Goal: Task Accomplishment & Management: Use online tool/utility

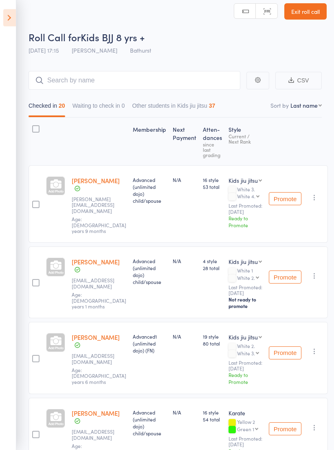
click at [11, 17] on icon at bounding box center [9, 17] width 13 height 17
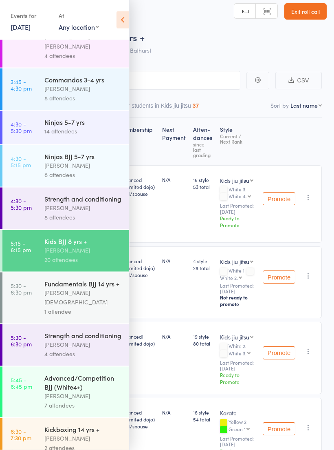
scroll to position [136, 0]
click at [51, 399] on div "[PERSON_NAME]" at bounding box center [83, 395] width 78 height 9
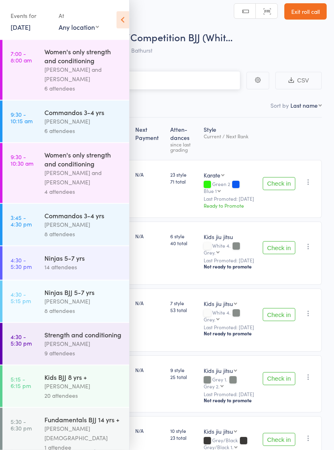
scroll to position [6, 0]
click at [126, 15] on icon at bounding box center [123, 19] width 13 height 17
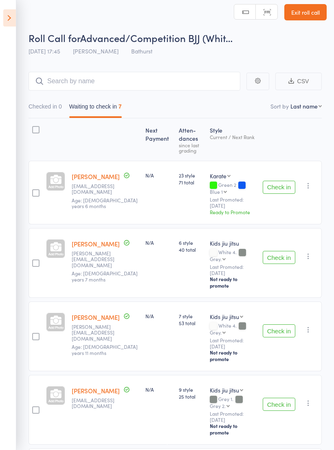
click at [287, 186] on button "Check in" at bounding box center [279, 187] width 33 height 13
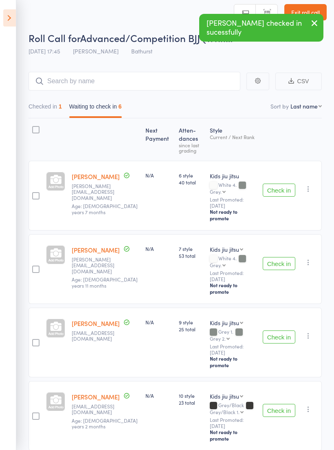
click at [292, 183] on button "Check in" at bounding box center [279, 189] width 33 height 13
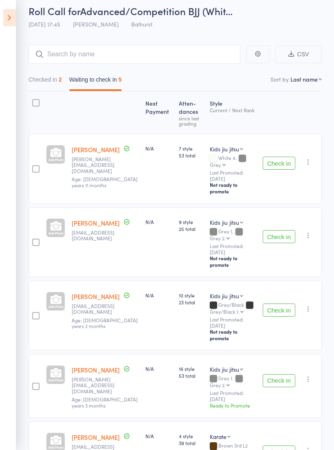
scroll to position [33, 0]
click at [281, 230] on button "Check in" at bounding box center [279, 236] width 33 height 13
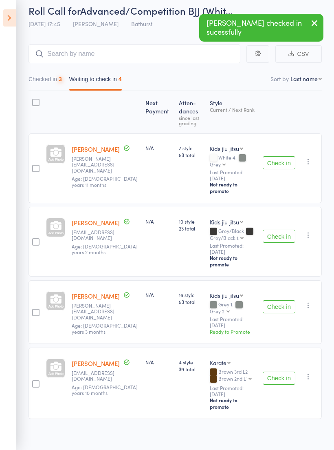
scroll to position [6, 0]
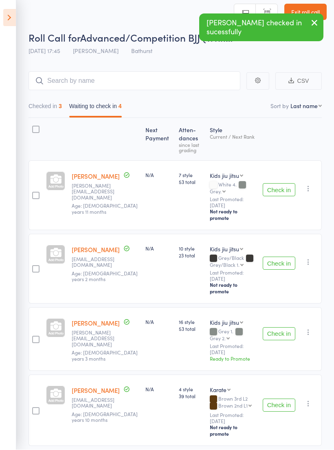
click at [282, 257] on button "Check in" at bounding box center [279, 263] width 33 height 13
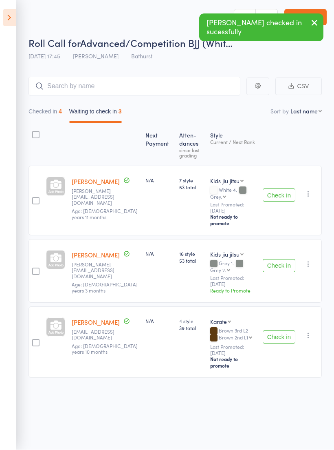
click at [284, 259] on button "Check in" at bounding box center [279, 265] width 33 height 13
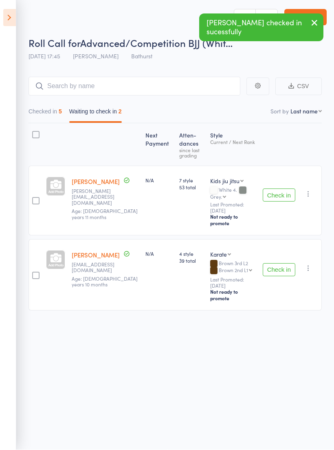
click at [283, 263] on button "Check in" at bounding box center [279, 269] width 33 height 13
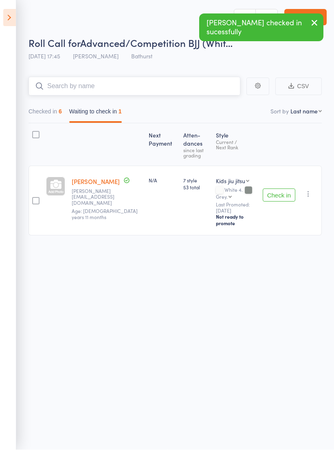
click at [172, 86] on input "search" at bounding box center [135, 86] width 212 height 19
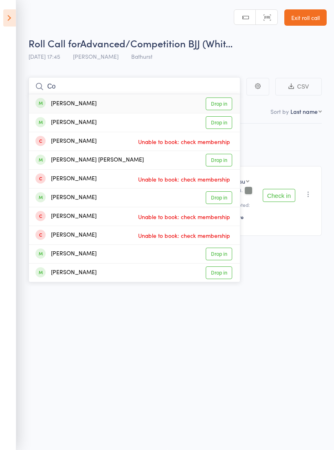
type input "C"
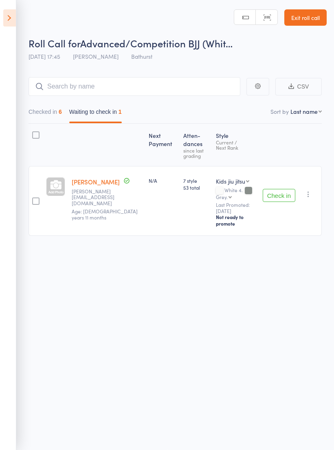
click at [295, 272] on div "Roll Call for Advanced/Competition BJJ (Whit… [DATE] 17:45 [PERSON_NAME] Bathur…" at bounding box center [167, 225] width 334 height 450
click at [278, 191] on button "Check in" at bounding box center [279, 195] width 33 height 13
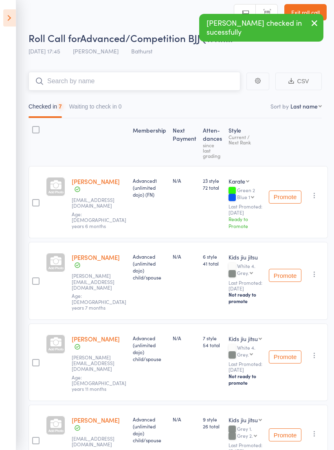
click at [179, 74] on input "search" at bounding box center [135, 81] width 212 height 19
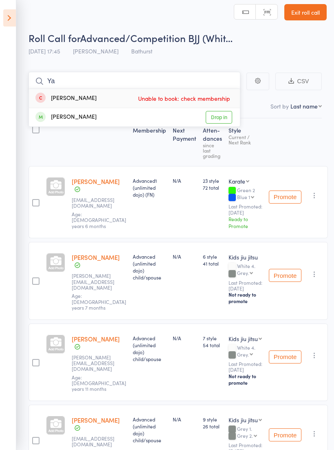
type input "Y"
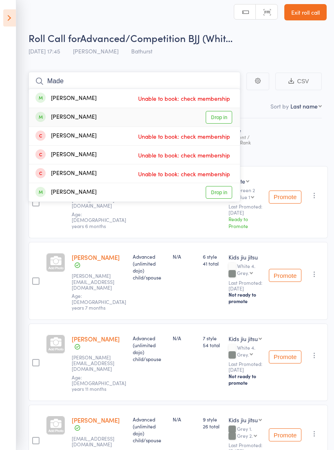
type input "Made"
click at [223, 115] on link "Drop in" at bounding box center [219, 117] width 27 height 13
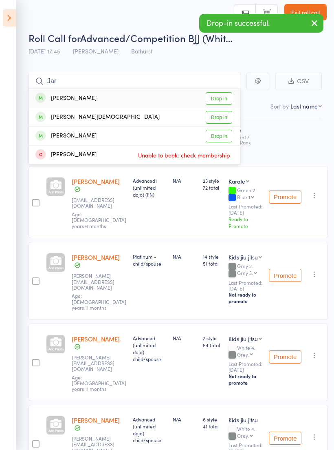
click at [207, 68] on main "Jar [PERSON_NAME] Drop in [PERSON_NAME][DEMOGRAPHIC_DATA] Drop in Jayden Ou Dro…" at bounding box center [167, 450] width 334 height 781
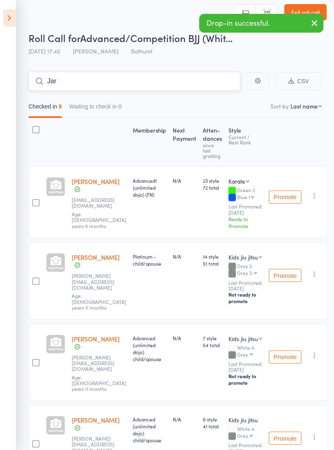
click at [214, 84] on input "Jar" at bounding box center [135, 81] width 212 height 19
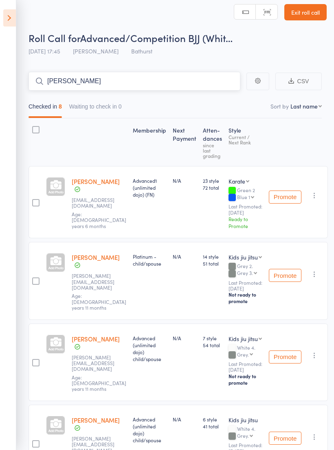
type input "J"
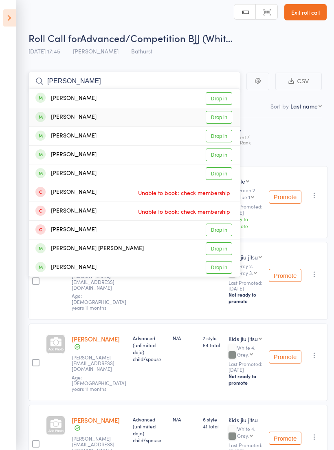
type input "[PERSON_NAME]"
click at [225, 119] on link "Drop in" at bounding box center [219, 117] width 27 height 13
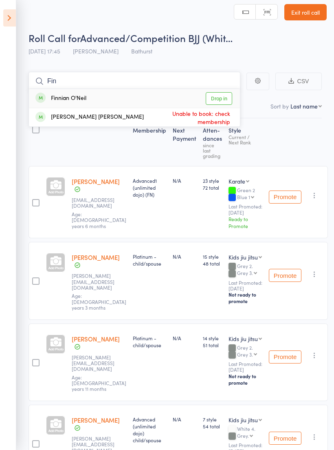
type input "Fin"
click at [225, 97] on link "Drop in" at bounding box center [219, 98] width 27 height 13
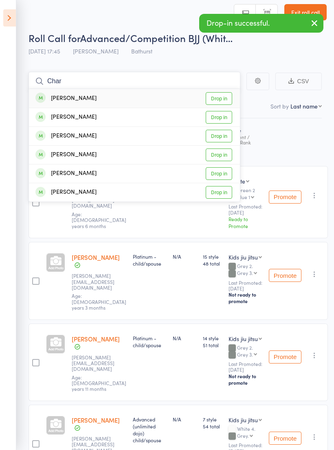
type input "Char"
click at [222, 174] on link "Drop in" at bounding box center [219, 173] width 27 height 13
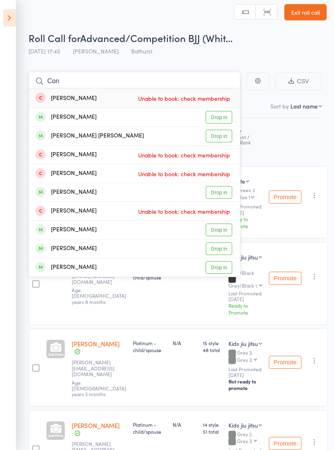
type input "Con"
click at [222, 115] on link "Drop in" at bounding box center [219, 117] width 27 height 13
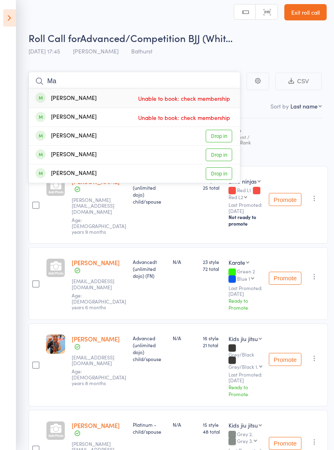
type input "M"
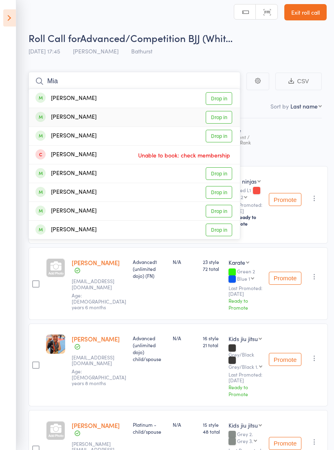
type input "Mia"
click at [221, 119] on link "Drop in" at bounding box center [219, 117] width 27 height 13
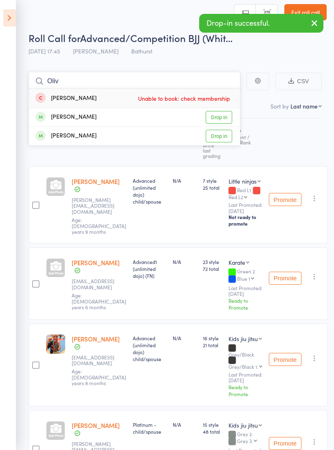
type input "Oliv"
click at [225, 116] on link "Drop in" at bounding box center [219, 117] width 27 height 13
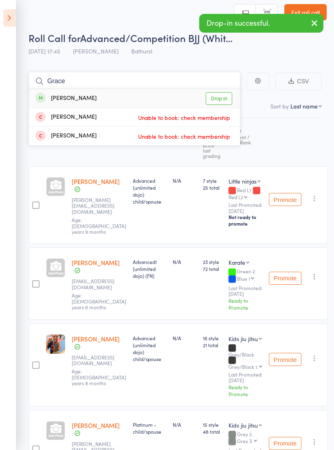
type input "Grace"
click at [224, 101] on link "Drop in" at bounding box center [219, 98] width 27 height 13
